Goal: Information Seeking & Learning: Learn about a topic

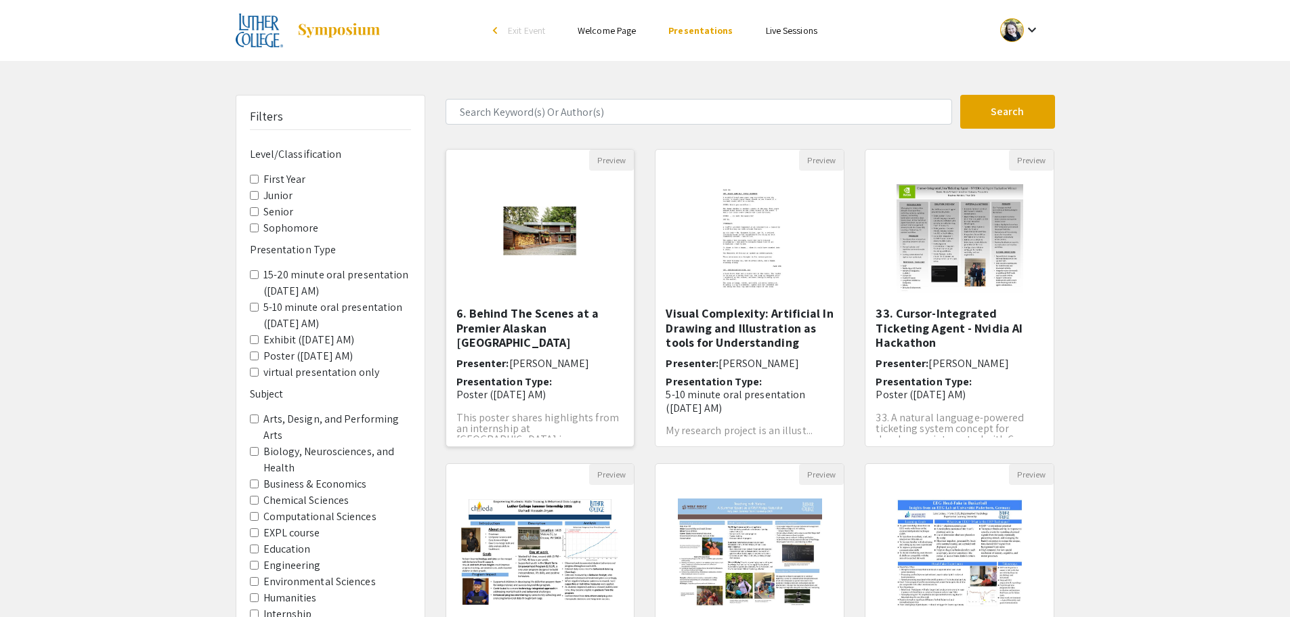
click at [519, 213] on img at bounding box center [540, 238] width 111 height 135
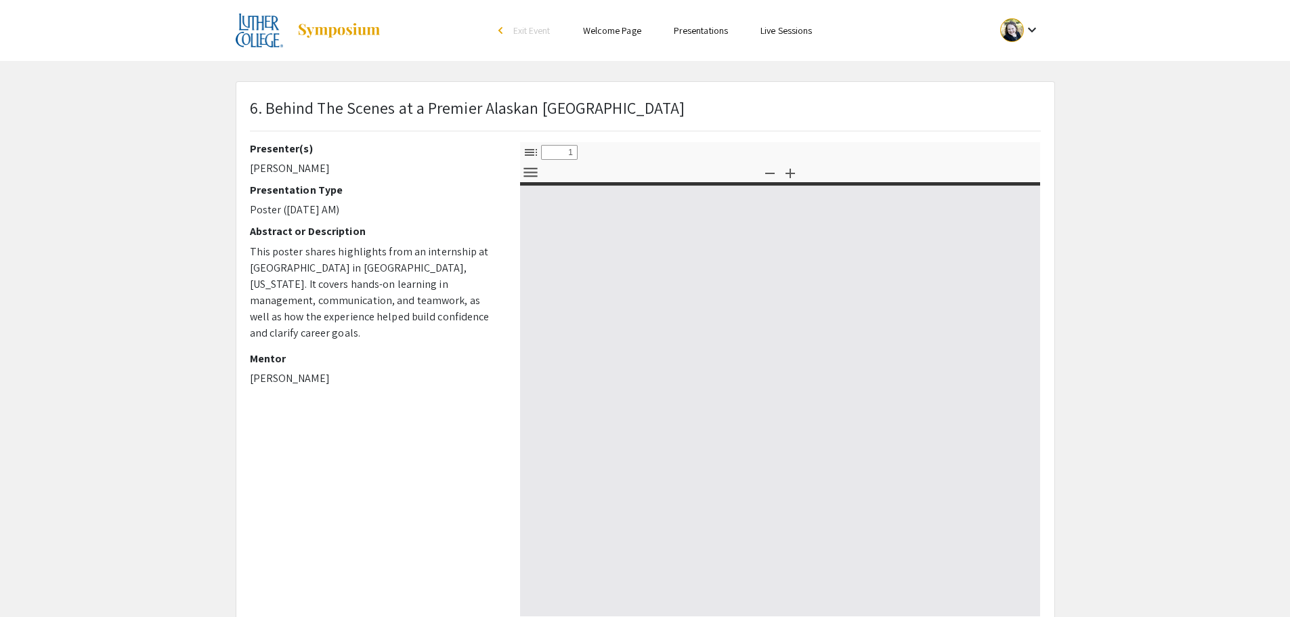
select select "custom"
type input "0"
select select "custom"
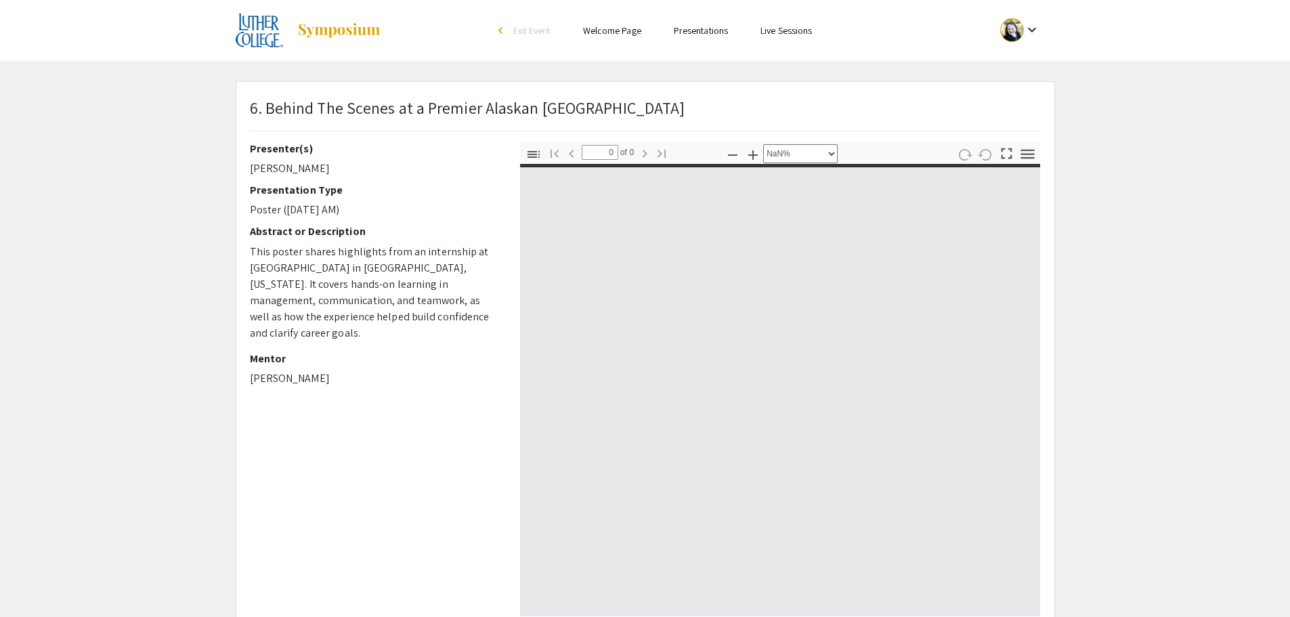
type input "1"
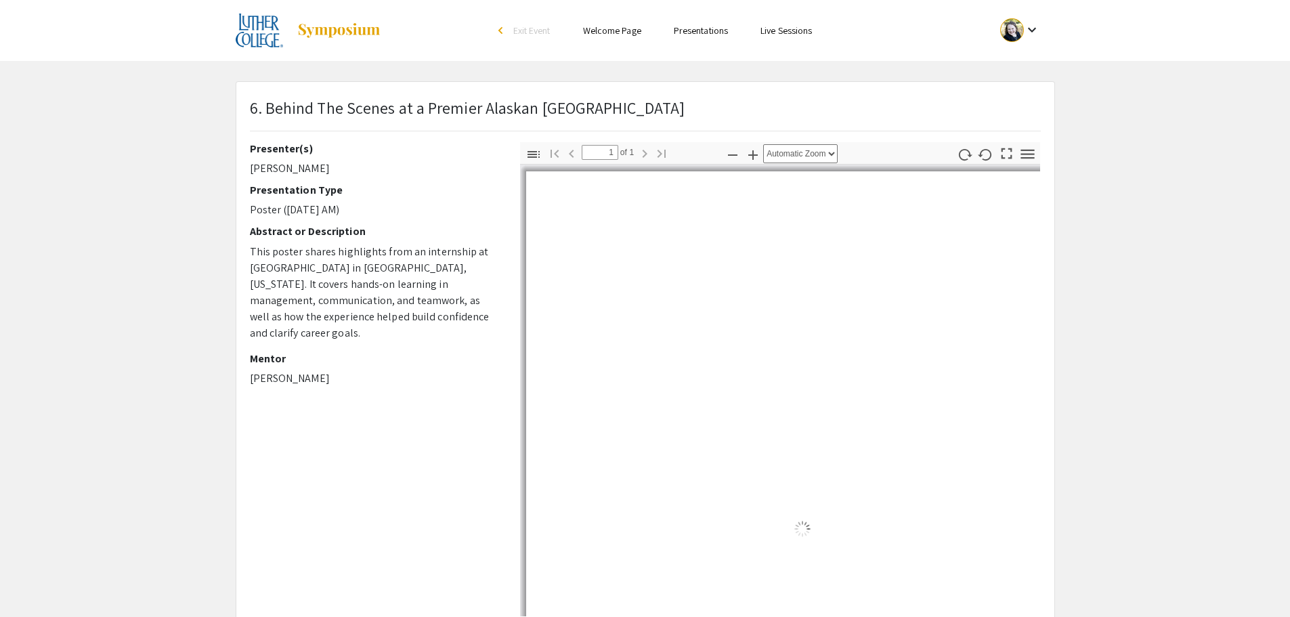
select select "auto"
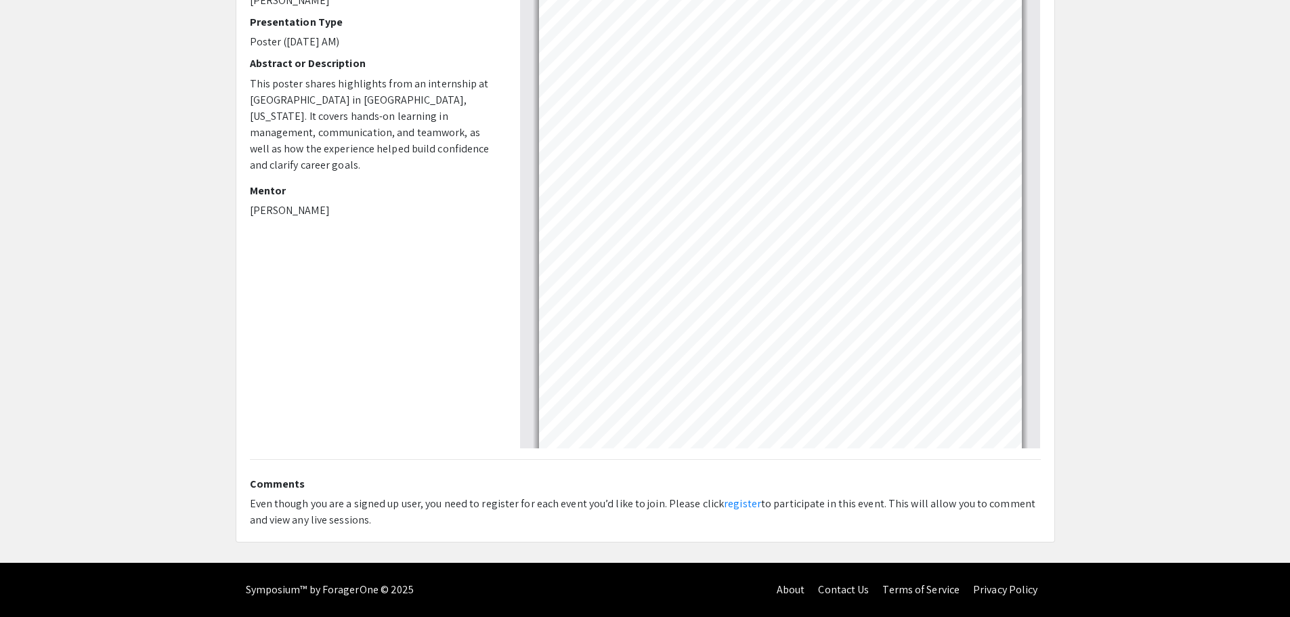
scroll to position [186, 0]
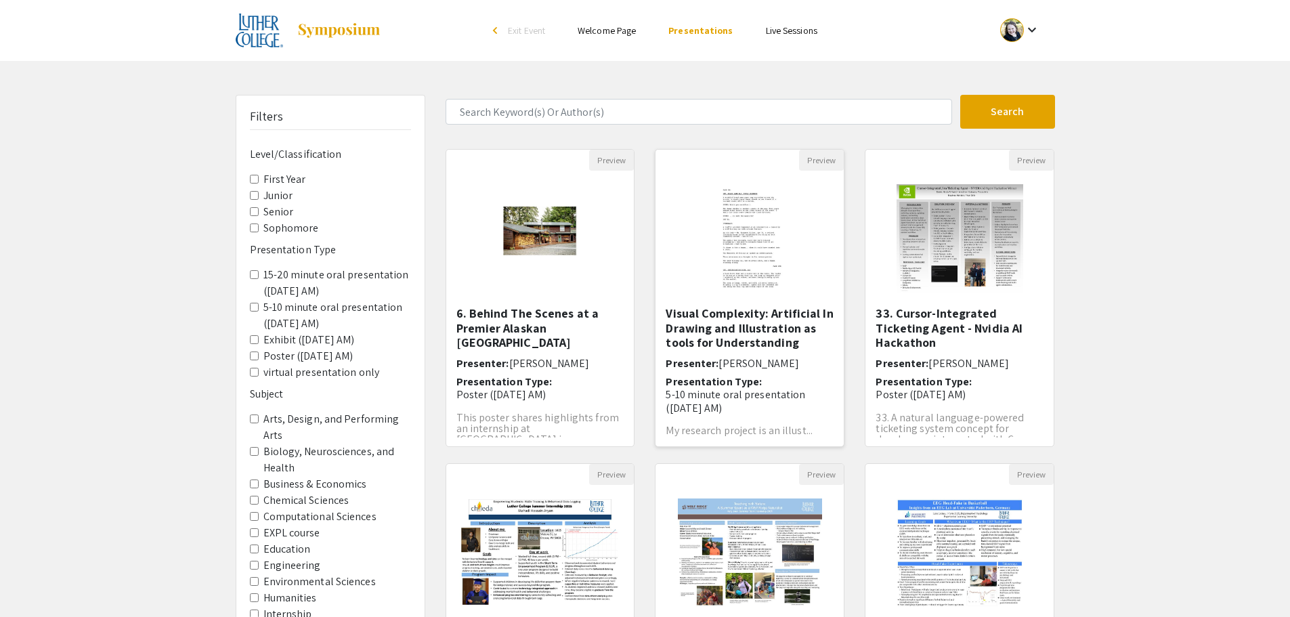
click at [780, 257] on img at bounding box center [750, 238] width 111 height 135
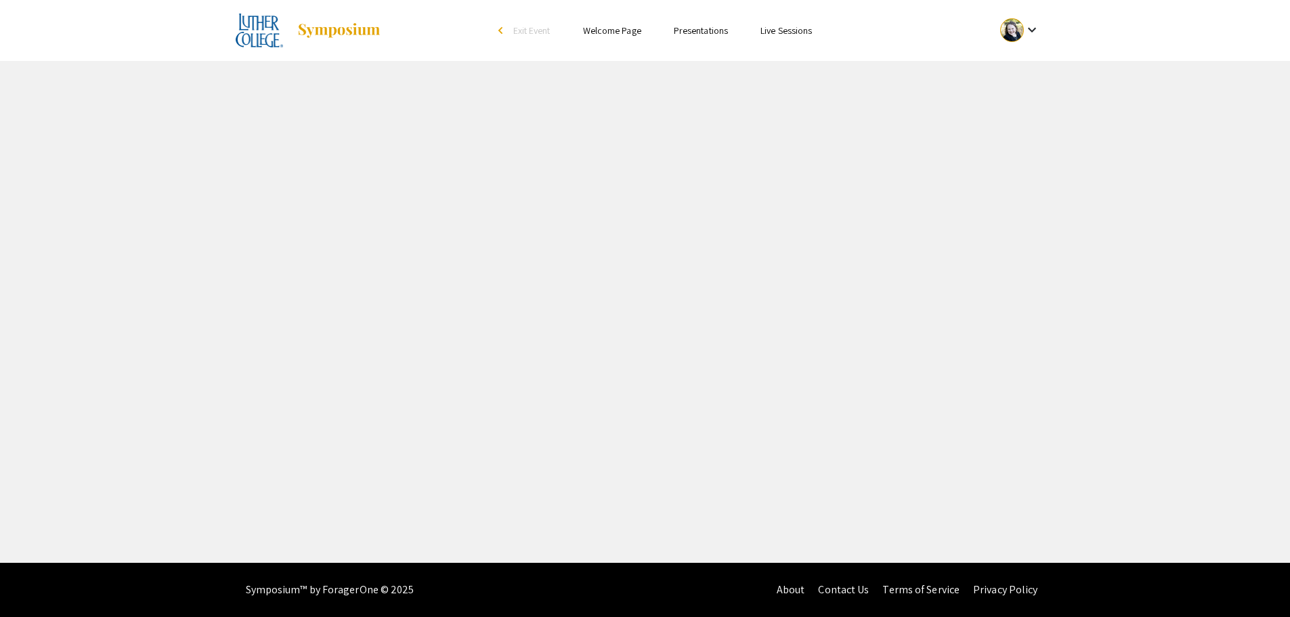
select select "custom"
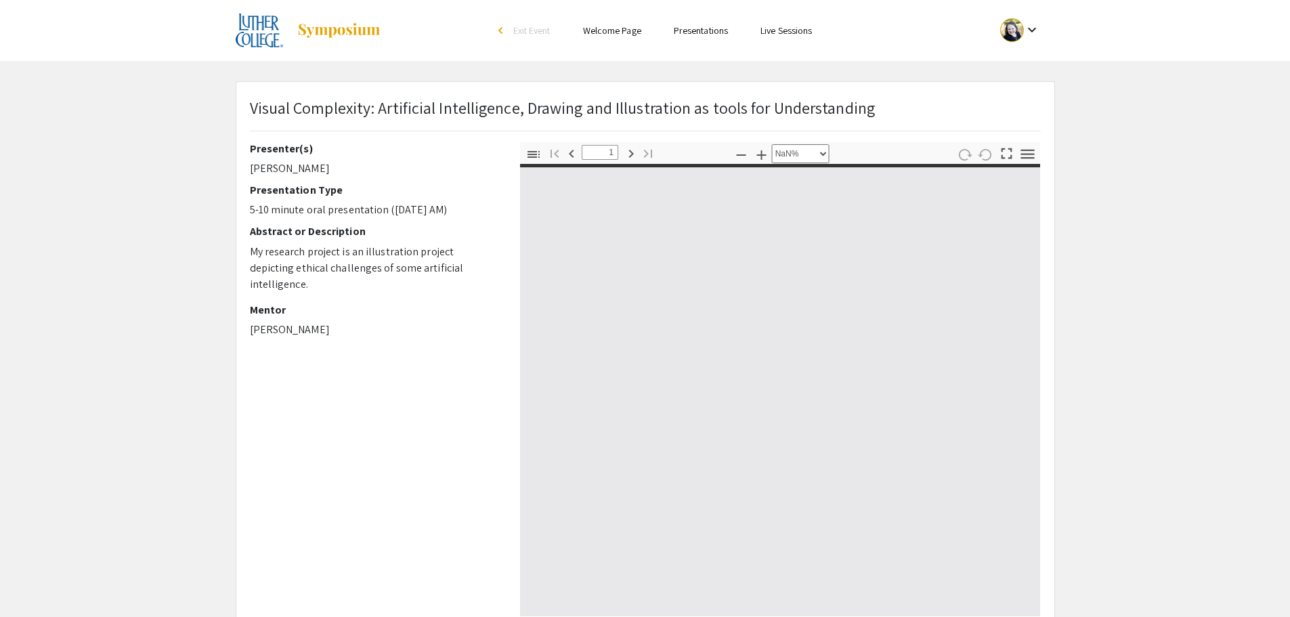
type input "0"
select select "custom"
type input "1"
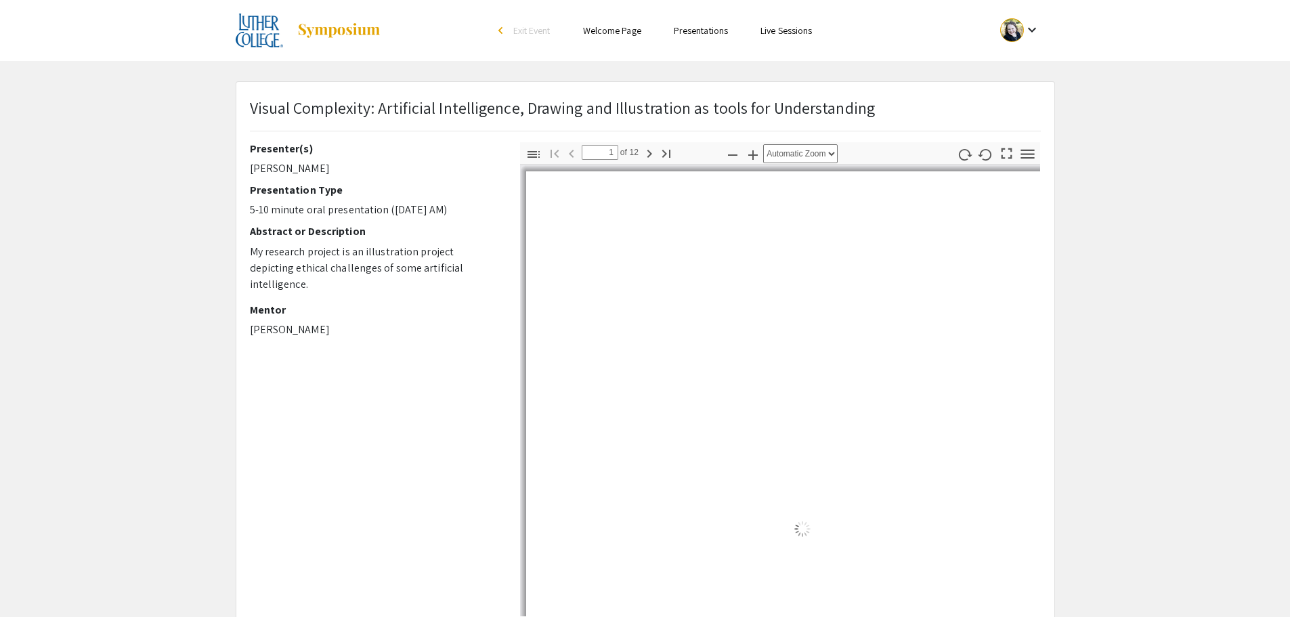
select select "auto"
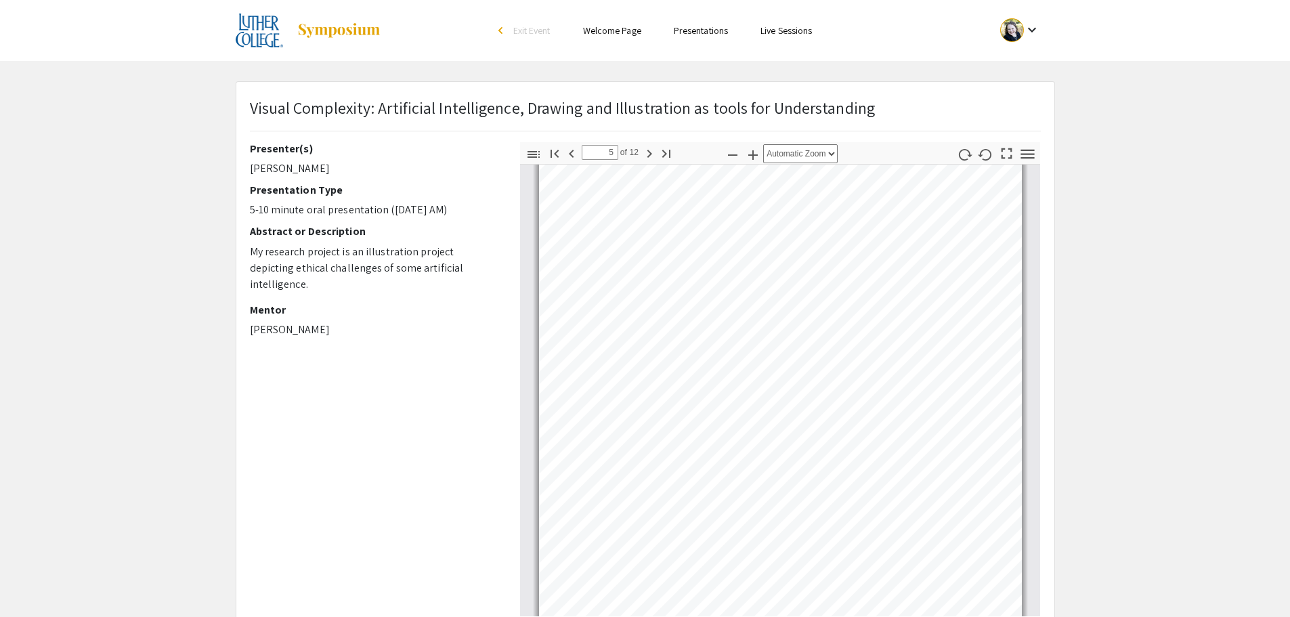
scroll to position [2371, 0]
type input "12"
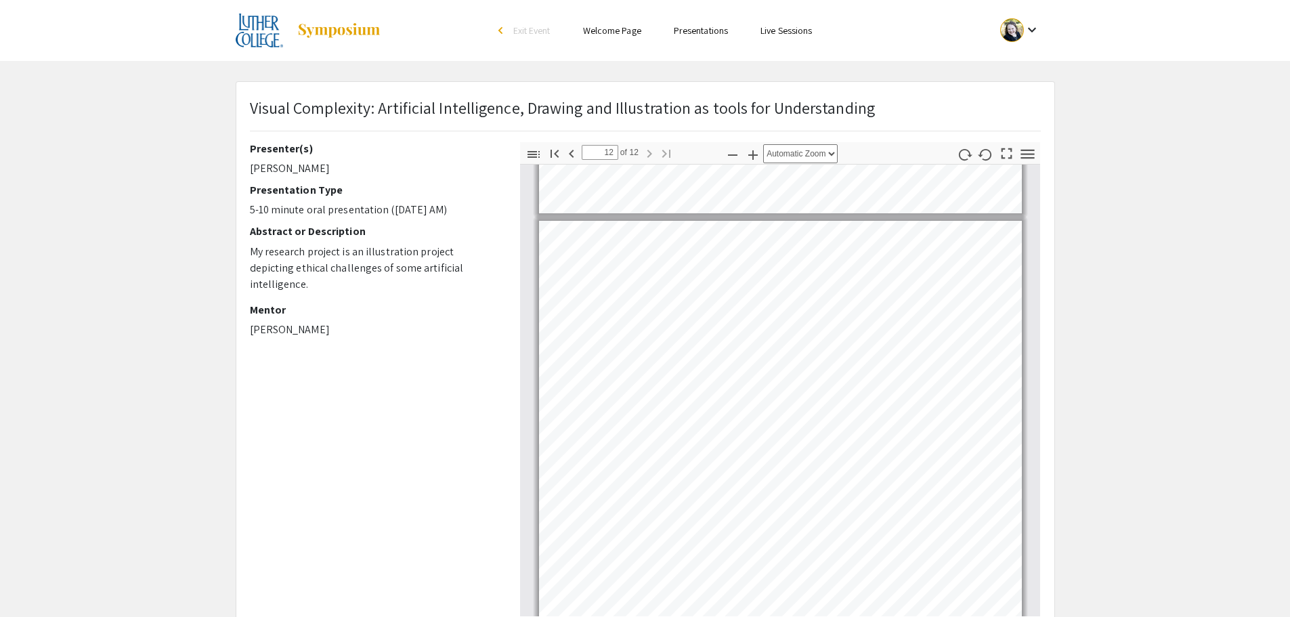
scroll to position [7144, 0]
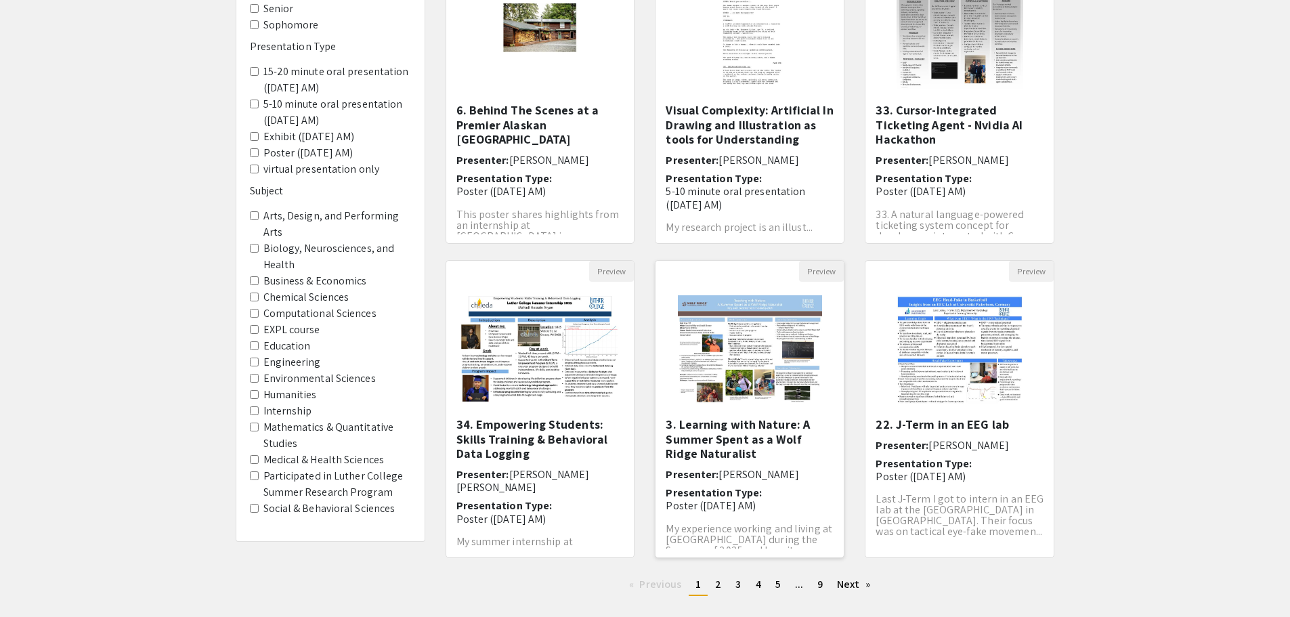
scroll to position [271, 0]
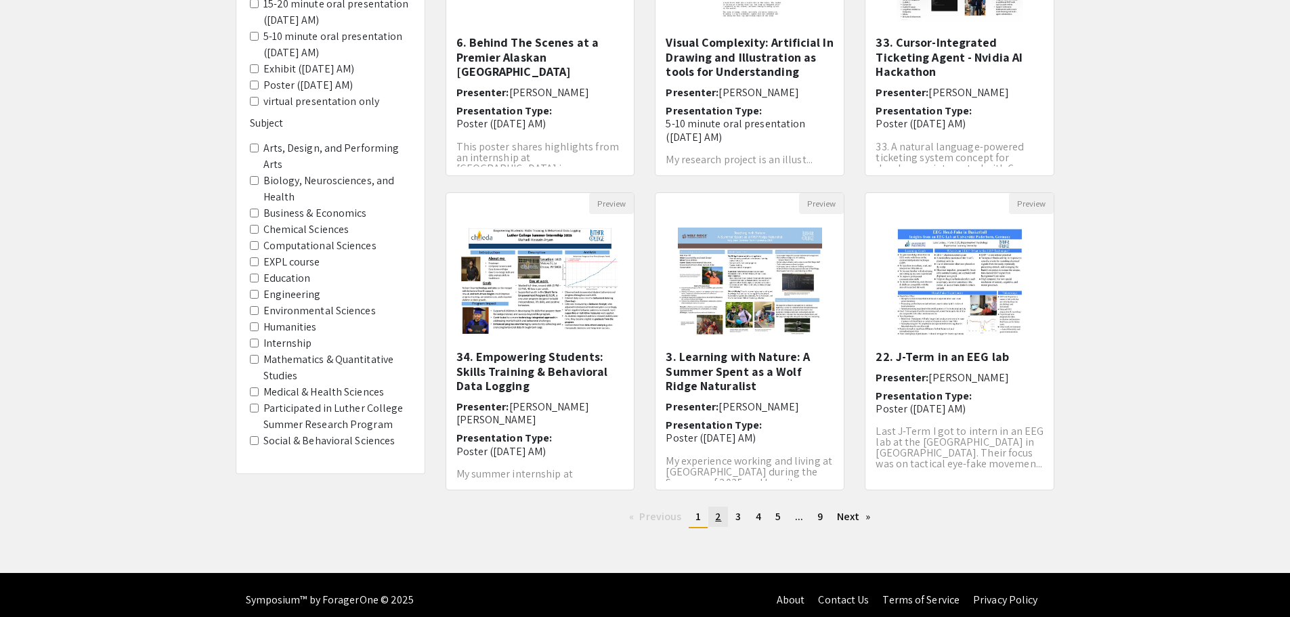
click at [718, 512] on span "2" at bounding box center [718, 516] width 6 height 14
